Goal: Task Accomplishment & Management: Complete application form

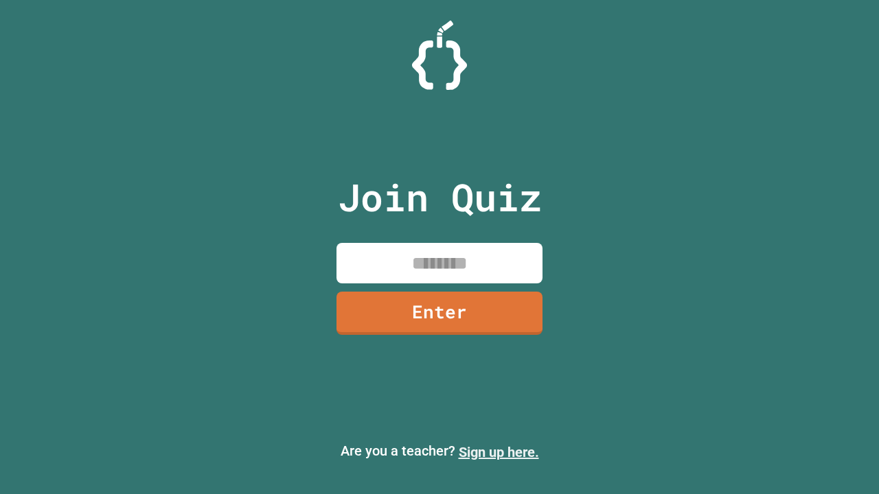
click at [499, 453] on link "Sign up here." at bounding box center [499, 452] width 80 height 16
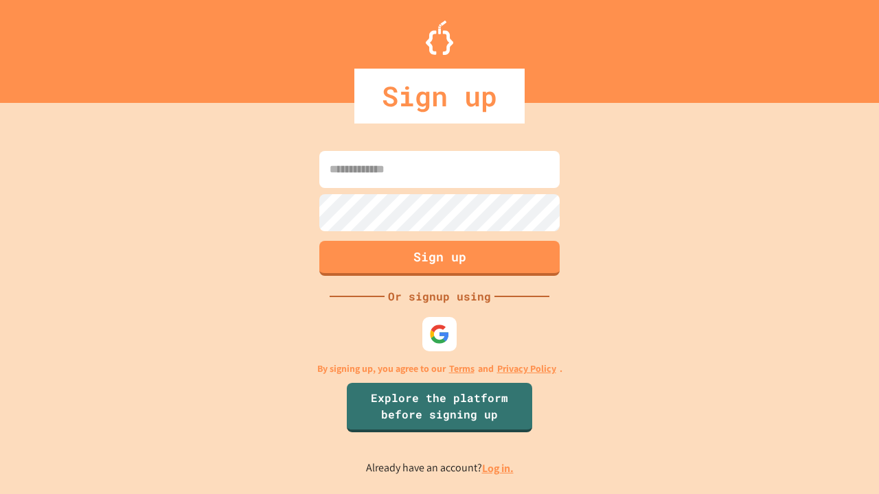
click at [499, 468] on link "Log in." at bounding box center [498, 468] width 32 height 14
